Goal: Task Accomplishment & Management: Complete application form

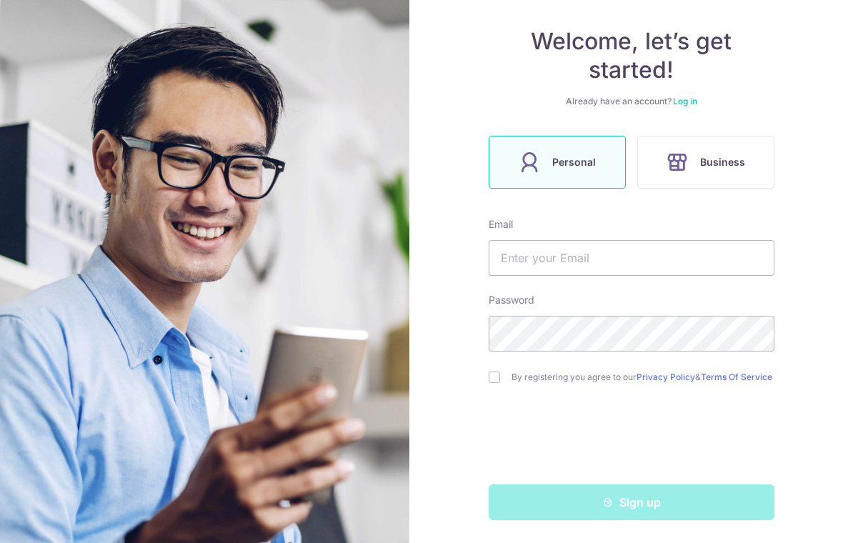
scroll to position [127, 0]
click at [622, 260] on input "text" at bounding box center [632, 258] width 286 height 36
type input "[EMAIL_ADDRESS][DOMAIN_NAME]"
click at [498, 379] on input "checkbox" at bounding box center [494, 376] width 11 height 11
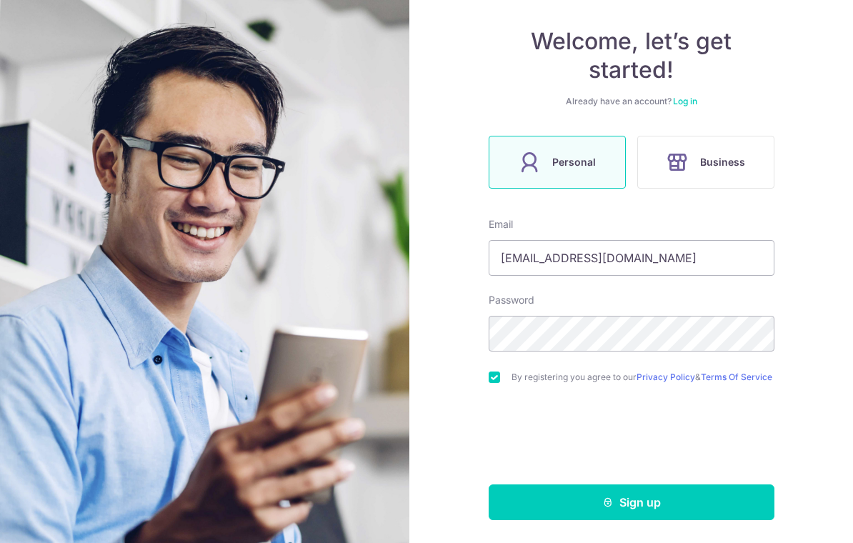
click at [497, 371] on input "checkbox" at bounding box center [494, 376] width 11 height 11
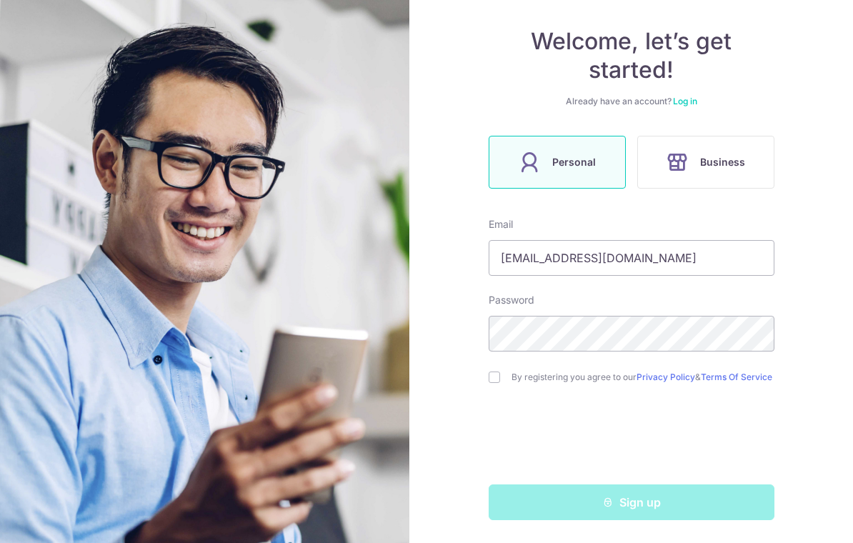
click at [492, 371] on input "checkbox" at bounding box center [494, 376] width 11 height 11
checkbox input "true"
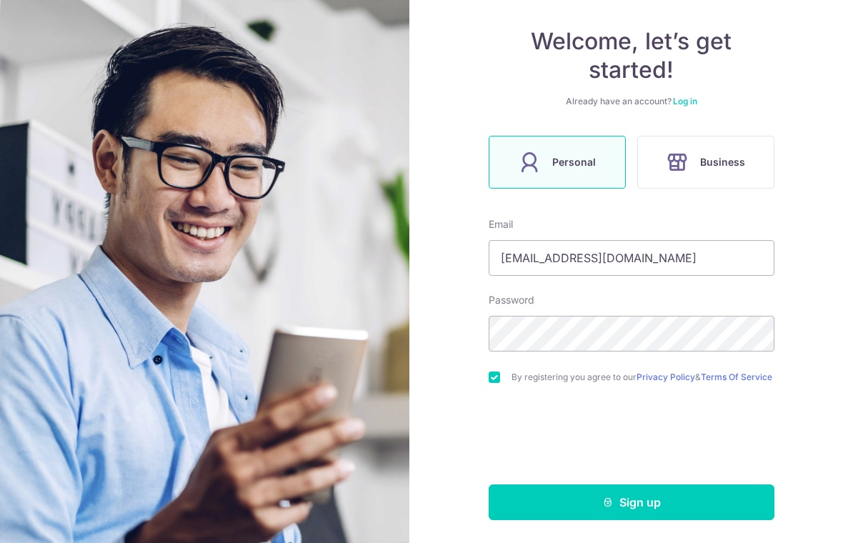
click at [654, 505] on button "Sign up" at bounding box center [632, 502] width 286 height 36
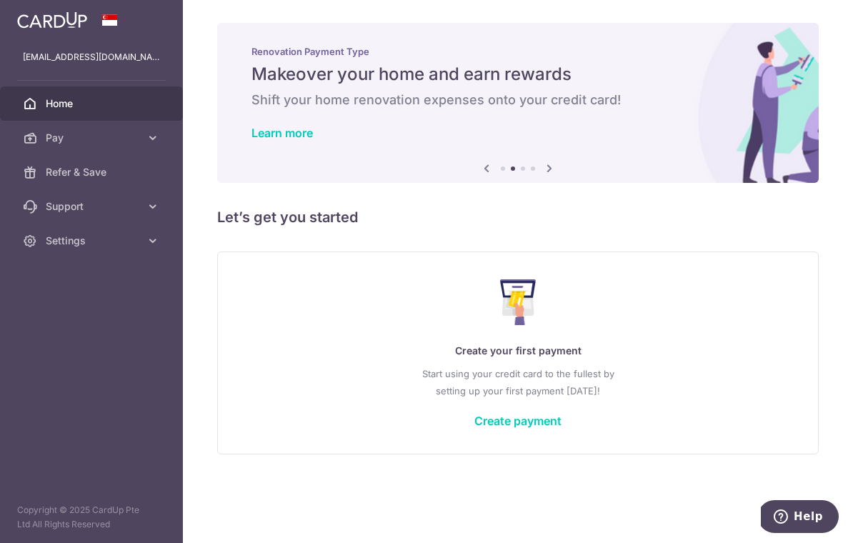
scroll to position [36, 0]
click at [0, 0] on icon "button" at bounding box center [0, 0] width 0 height 0
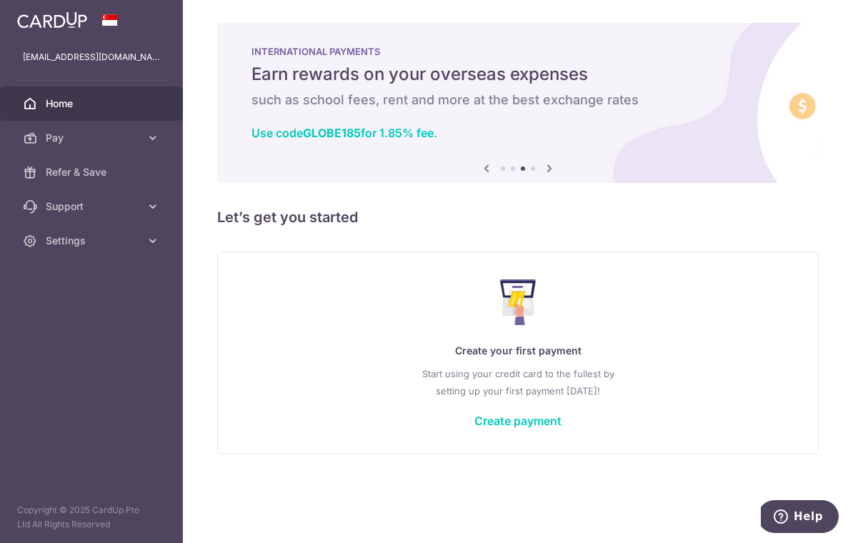
click at [149, 133] on icon at bounding box center [153, 138] width 14 height 14
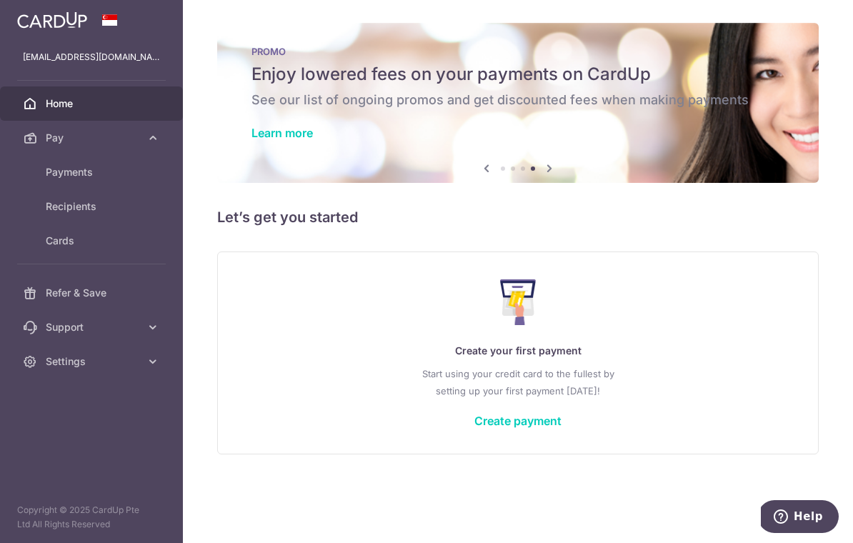
click at [396, 359] on p "Create your first payment" at bounding box center [517, 350] width 543 height 17
click at [148, 370] on link "Settings" at bounding box center [91, 361] width 183 height 34
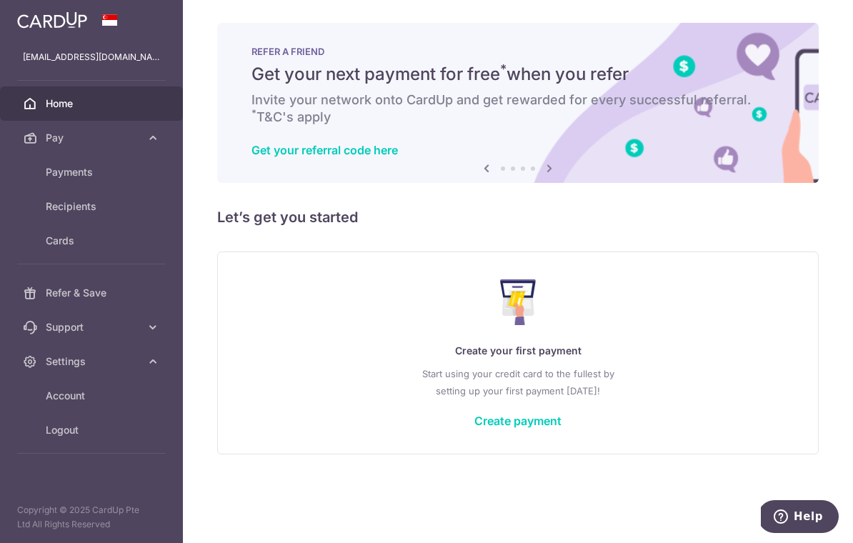
click at [562, 428] on link "Create payment" at bounding box center [517, 421] width 87 height 14
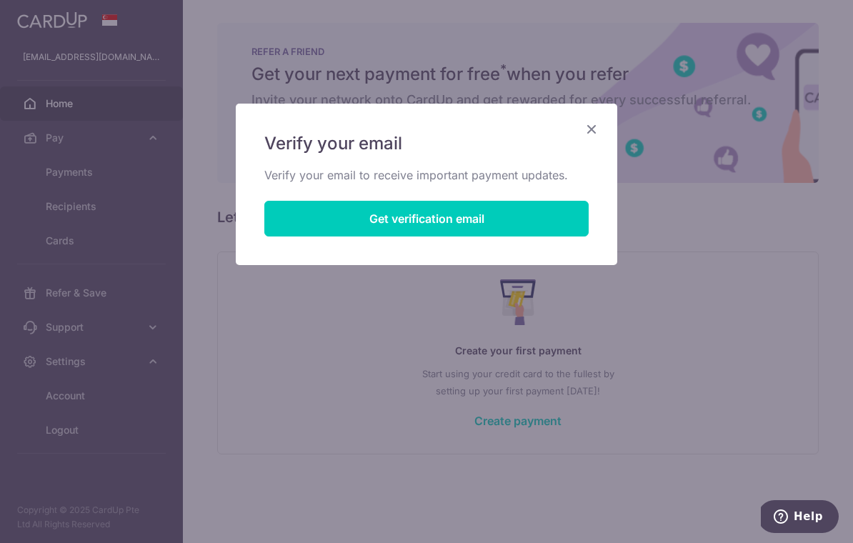
click at [490, 224] on button "Get verification email" at bounding box center [426, 219] width 324 height 36
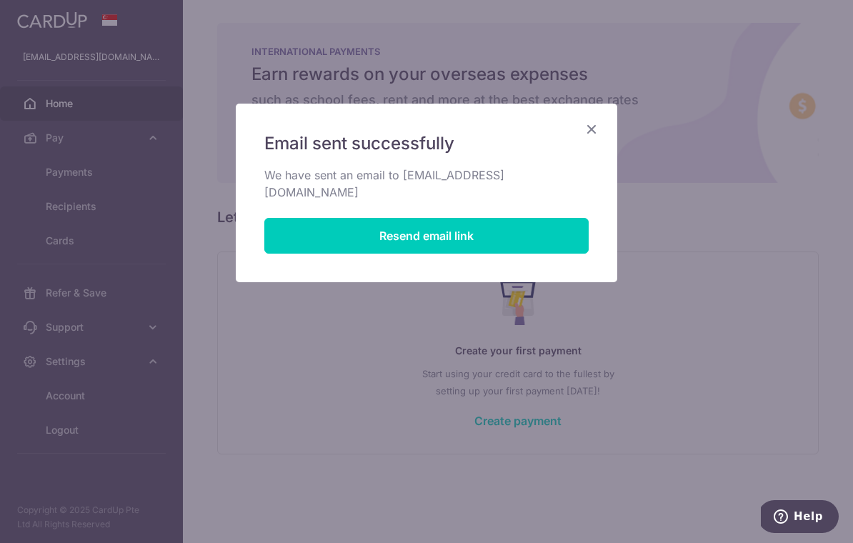
click at [598, 126] on icon "Close" at bounding box center [591, 129] width 17 height 18
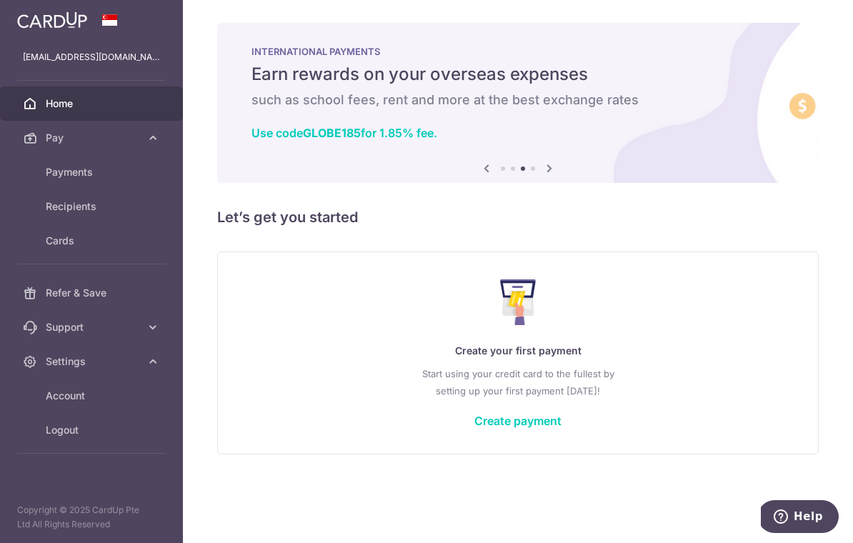
click at [562, 428] on link "Create payment" at bounding box center [517, 421] width 87 height 14
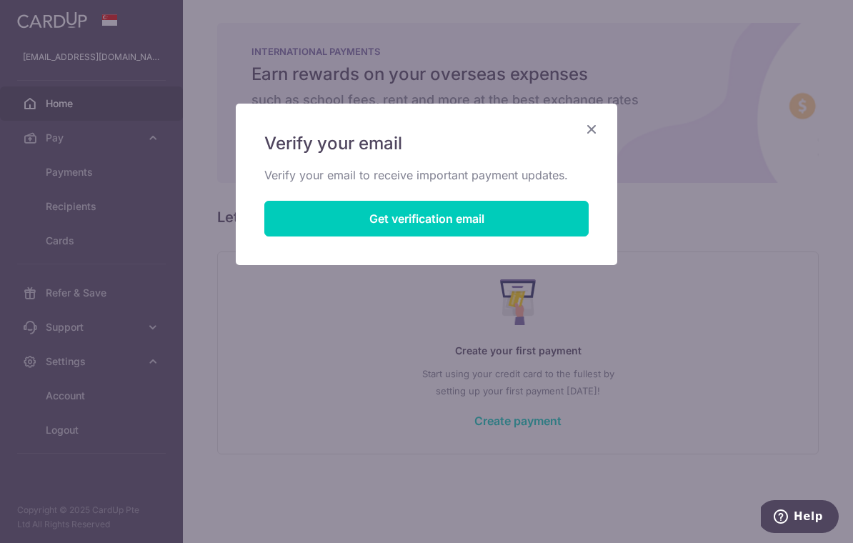
click at [541, 225] on button "Get verification email" at bounding box center [426, 219] width 324 height 36
click at [541, 215] on button "Resend email link" at bounding box center [426, 219] width 324 height 36
click at [547, 224] on button "Resend email link" at bounding box center [426, 219] width 324 height 36
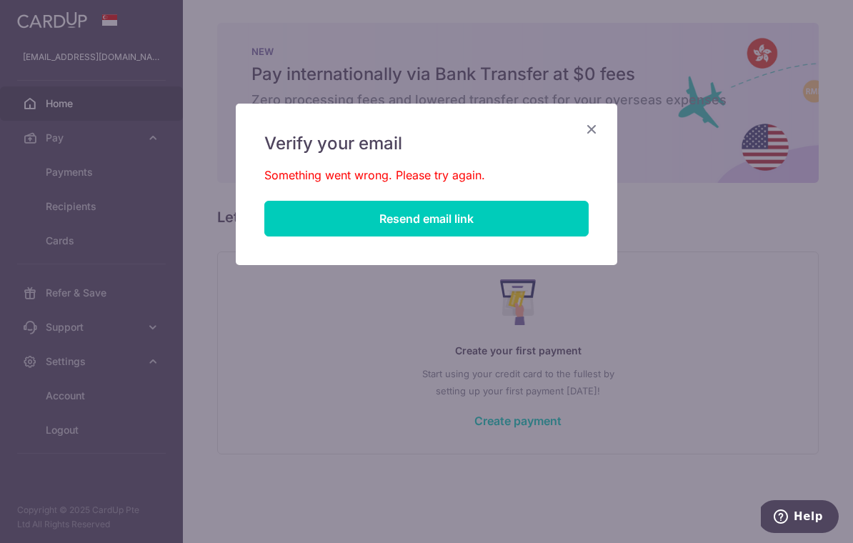
click at [485, 232] on button "Resend email link" at bounding box center [426, 219] width 324 height 36
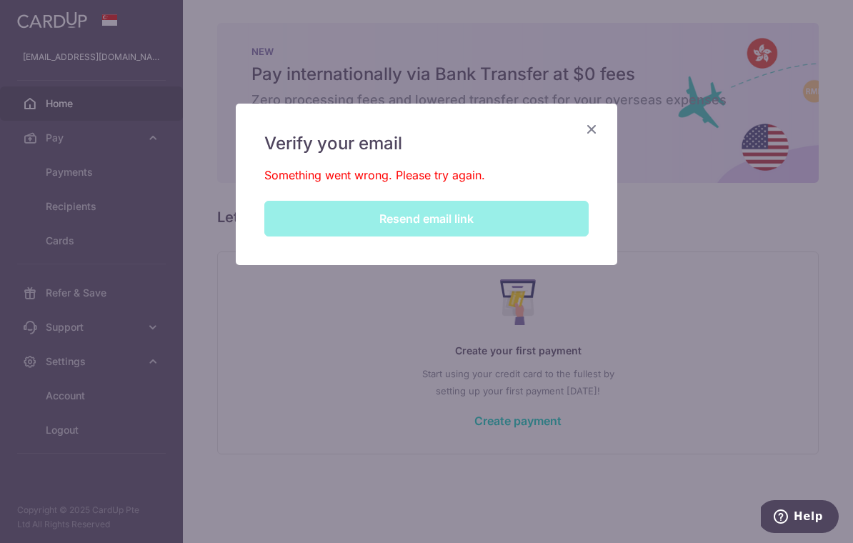
click at [500, 213] on button "Resend email link" at bounding box center [426, 219] width 324 height 36
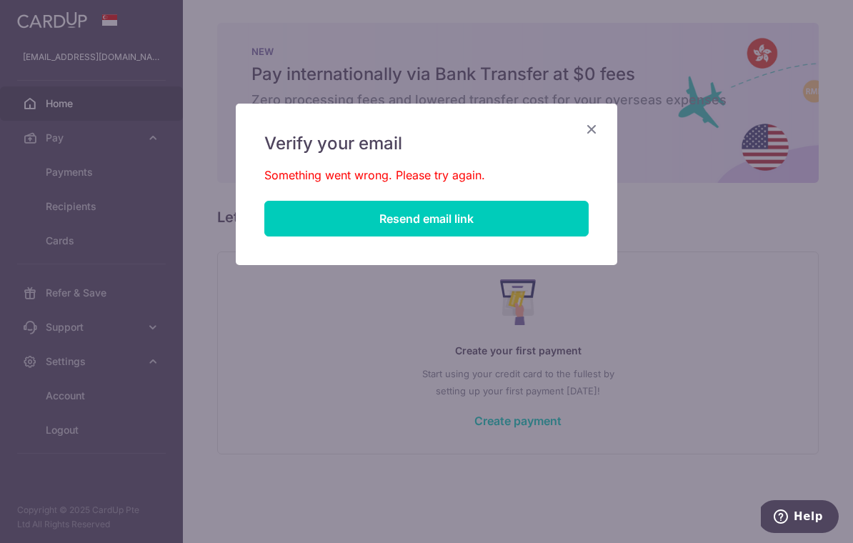
click at [584, 124] on icon "Close" at bounding box center [591, 129] width 17 height 18
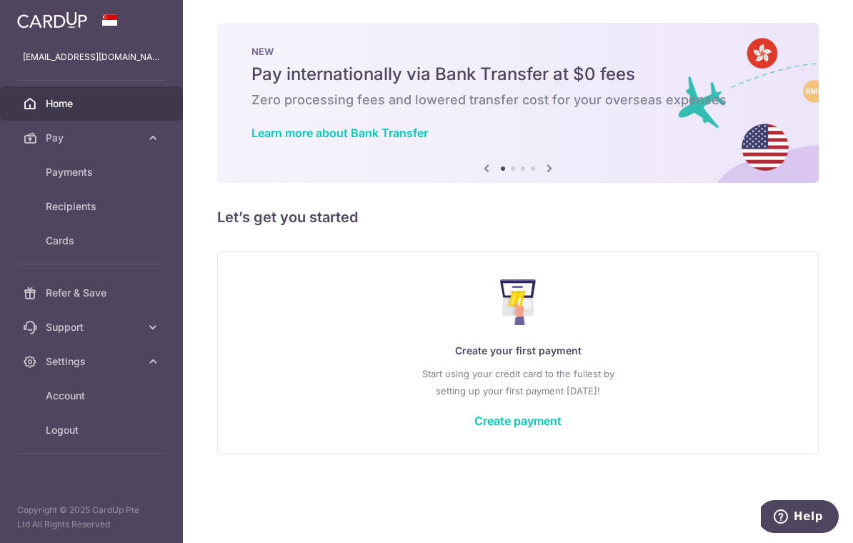
click at [562, 428] on link "Create payment" at bounding box center [517, 421] width 87 height 14
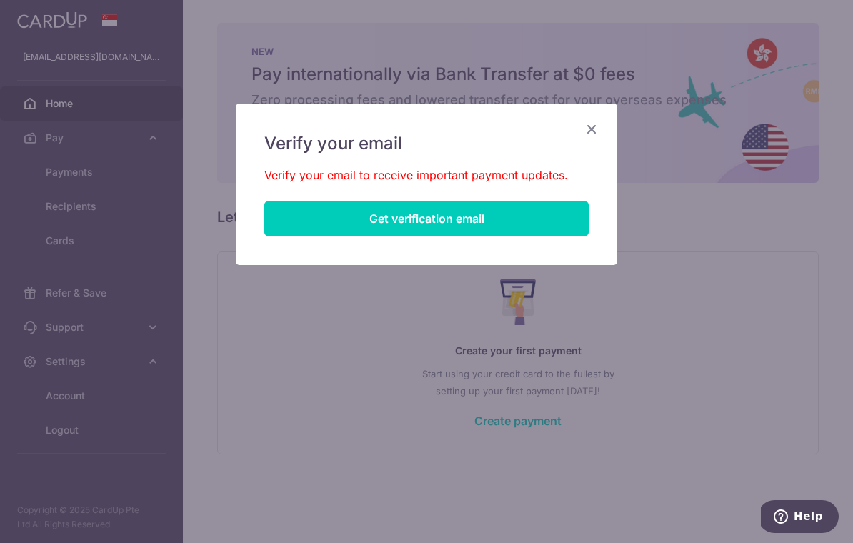
click at [344, 223] on button "Get verification email" at bounding box center [426, 219] width 324 height 36
click at [482, 207] on button "Resend email link" at bounding box center [426, 219] width 324 height 36
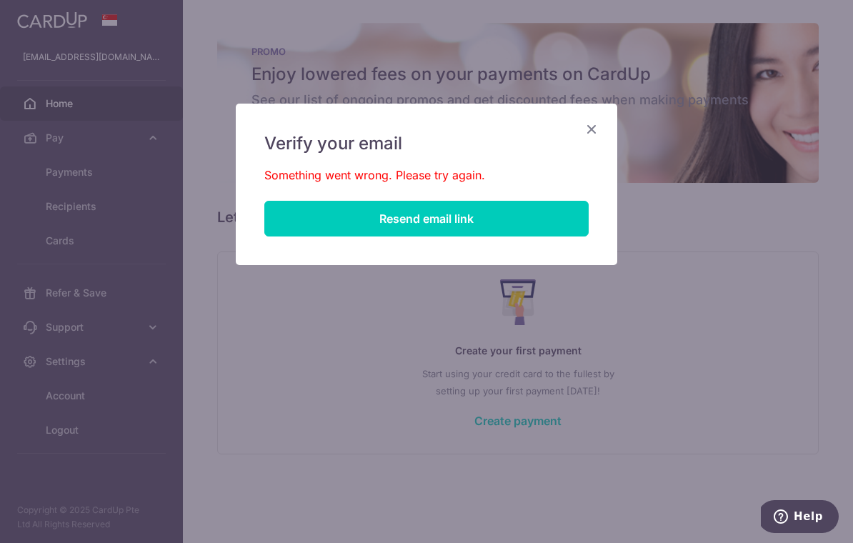
click at [505, 219] on button "Resend email link" at bounding box center [426, 219] width 324 height 36
click at [607, 131] on div "Verify your email Something went wrong. Please try again. Resend email link" at bounding box center [426, 184] width 381 height 161
click at [604, 124] on div "Verify your email Something went wrong. Please try again. Resend email link" at bounding box center [426, 184] width 381 height 161
click at [598, 129] on icon "Close" at bounding box center [591, 129] width 17 height 18
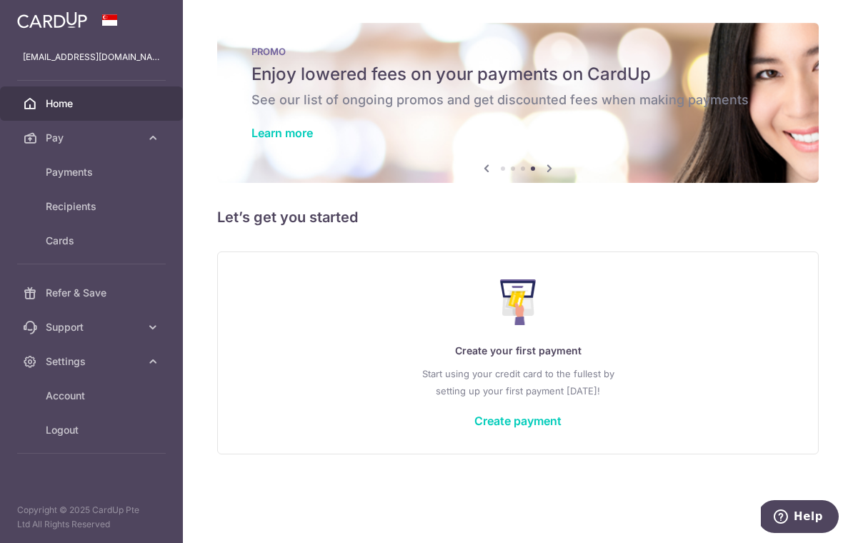
click at [562, 428] on link "Create payment" at bounding box center [517, 421] width 87 height 14
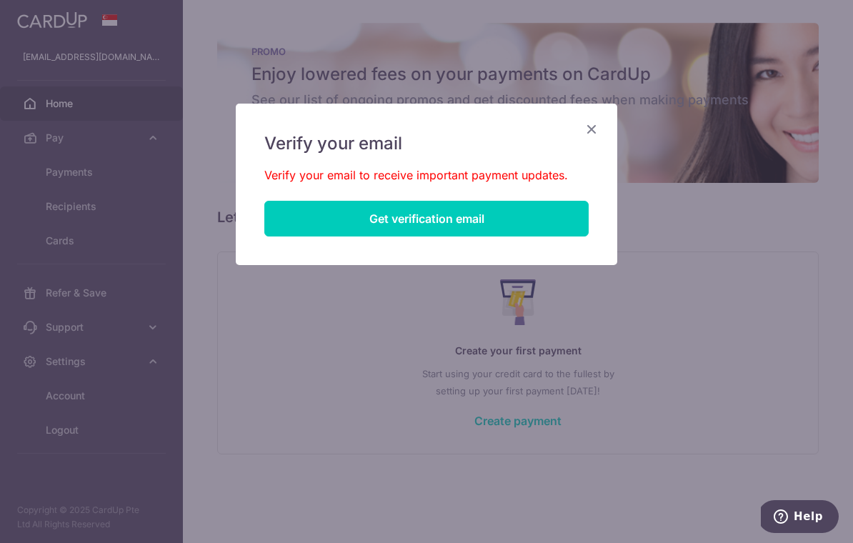
click at [559, 230] on button "Get verification email" at bounding box center [426, 219] width 324 height 36
